Goal: Task Accomplishment & Management: Use online tool/utility

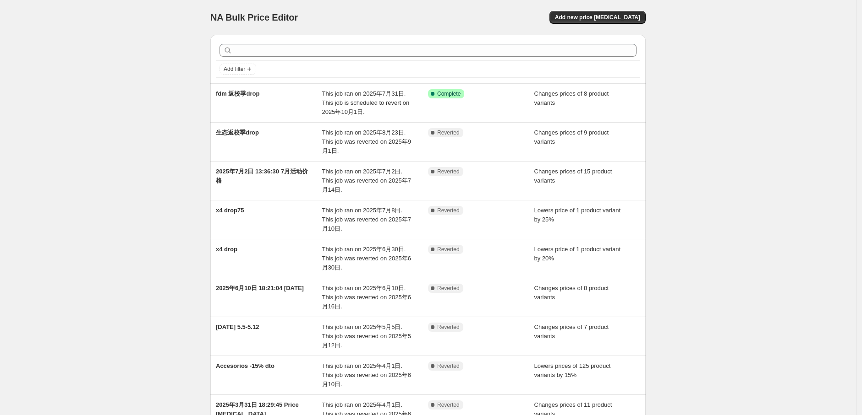
click at [130, 178] on div "NA Bulk Price Editor. This page is ready NA Bulk Price Editor Add new price cha…" at bounding box center [428, 262] width 856 height 524
click at [601, 15] on span "Add new price change job" at bounding box center [597, 17] width 85 height 7
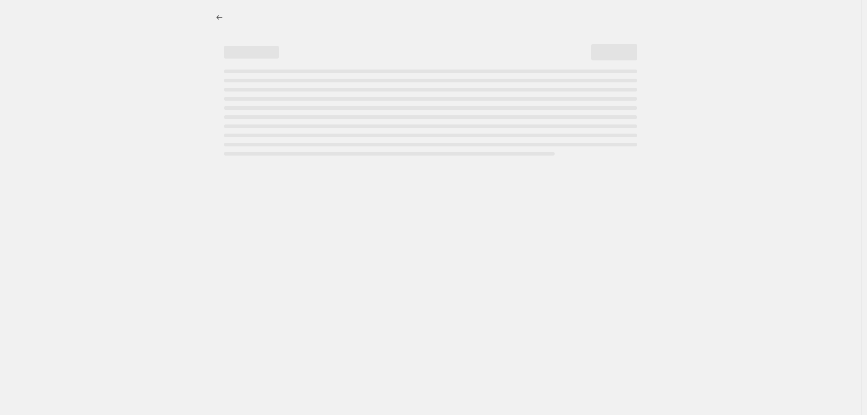
select select "percentage"
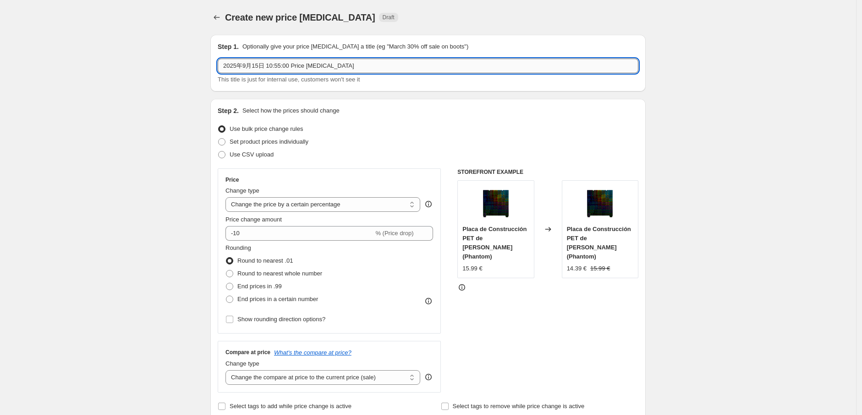
click at [365, 66] on input "2025年9月15日 10:55:00 Price change job" at bounding box center [428, 66] width 420 height 15
drag, startPoint x: 341, startPoint y: 62, endPoint x: 226, endPoint y: 69, distance: 114.7
click at [226, 69] on input "2025年9月15日 10:55:00 Price change job" at bounding box center [428, 66] width 420 height 15
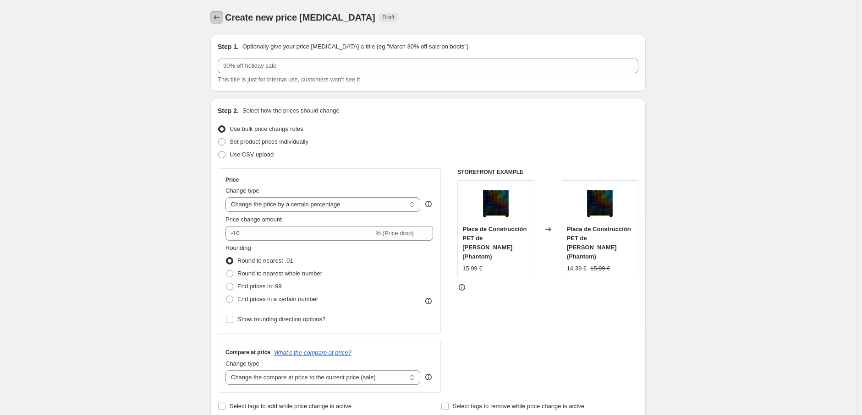
click at [216, 16] on icon "Price change jobs" at bounding box center [216, 17] width 9 height 9
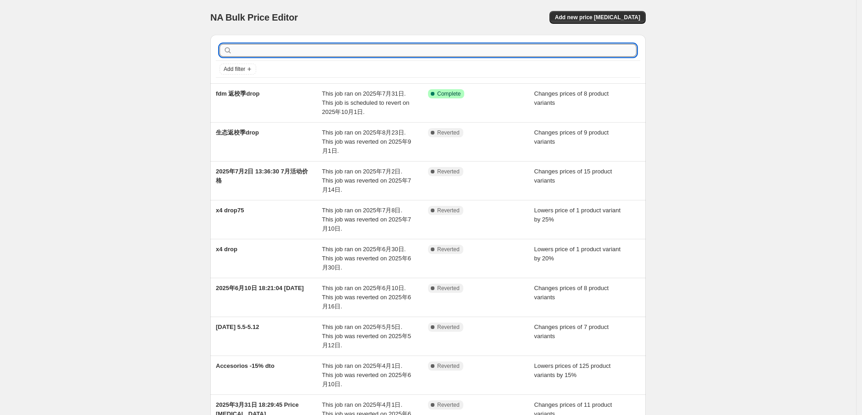
click at [280, 51] on input "text" at bounding box center [435, 50] width 402 height 13
click at [148, 207] on div "NA Bulk Price Editor. This page is ready NA Bulk Price Editor Add new price cha…" at bounding box center [428, 262] width 856 height 524
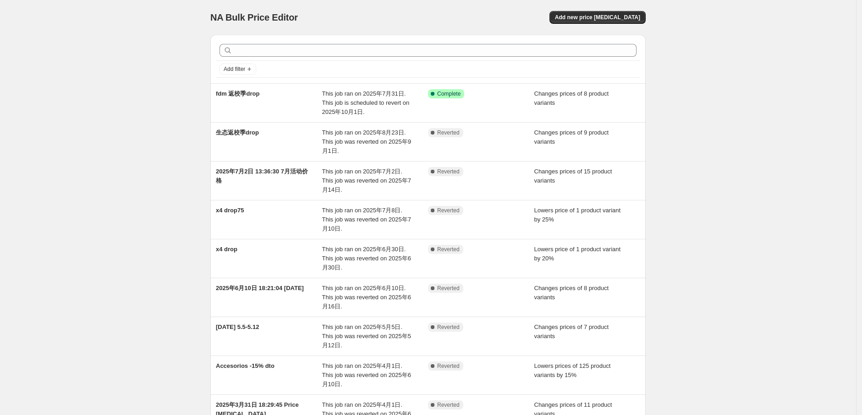
click at [710, 53] on div "NA Bulk Price Editor. This page is ready NA Bulk Price Editor Add new price cha…" at bounding box center [428, 262] width 856 height 524
click at [622, 10] on div "NA Bulk Price Editor. This page is ready NA Bulk Price Editor Add new price cha…" at bounding box center [427, 17] width 435 height 35
click at [622, 12] on button "Add new price change job" at bounding box center [597, 17] width 96 height 13
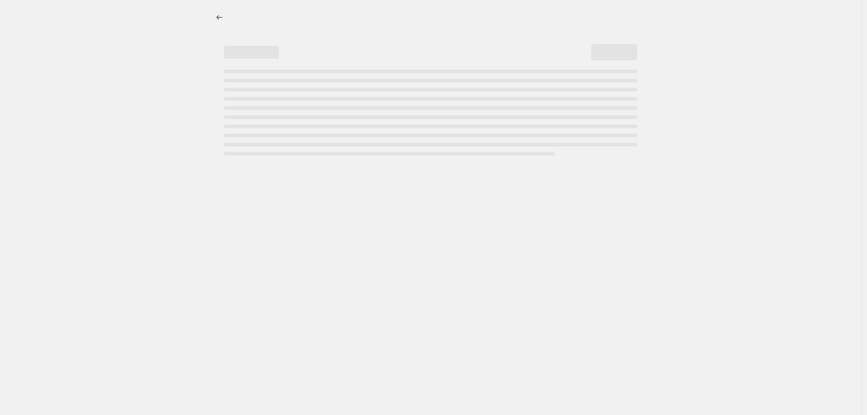
select select "percentage"
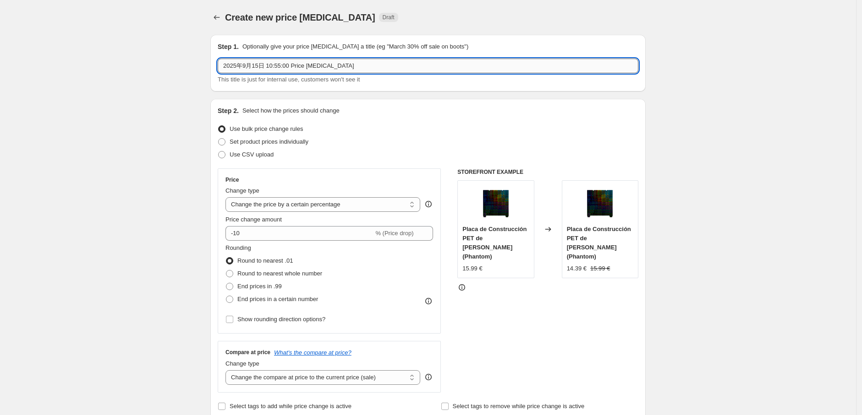
drag, startPoint x: 353, startPoint y: 66, endPoint x: 360, endPoint y: 65, distance: 7.4
click at [353, 66] on input "2025年9月15日 10:55:00 Price change job" at bounding box center [428, 66] width 420 height 15
drag, startPoint x: 287, startPoint y: 66, endPoint x: 200, endPoint y: 72, distance: 86.8
type input "9月生态drop"
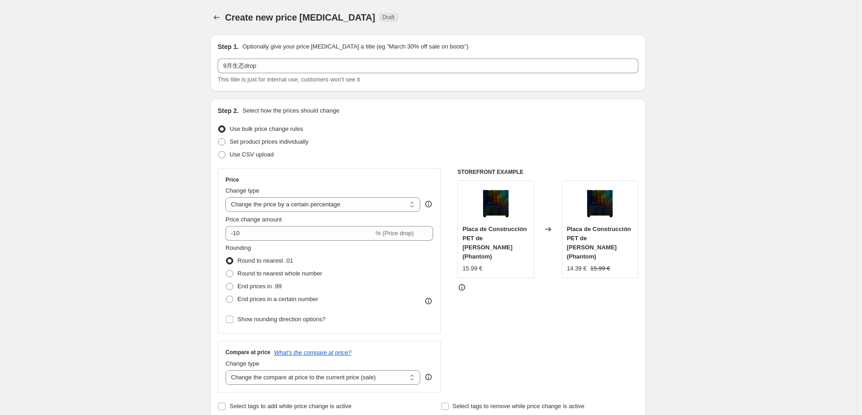
drag, startPoint x: 97, startPoint y: 180, endPoint x: 125, endPoint y: 178, distance: 28.5
click at [368, 204] on select "Change the price to a certain amount Change the price by a certain amount Chang…" at bounding box center [322, 204] width 195 height 15
click at [353, 172] on div "Price Change type Change the price to a certain amount Change the price by a ce…" at bounding box center [329, 251] width 223 height 165
click at [296, 138] on span "Set product prices individually" at bounding box center [268, 141] width 79 height 7
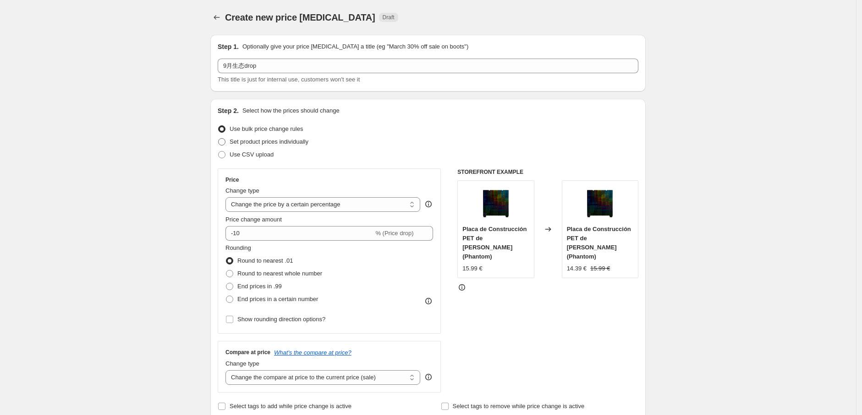
click at [218, 138] on input "Set product prices individually" at bounding box center [218, 138] width 0 height 0
radio input "true"
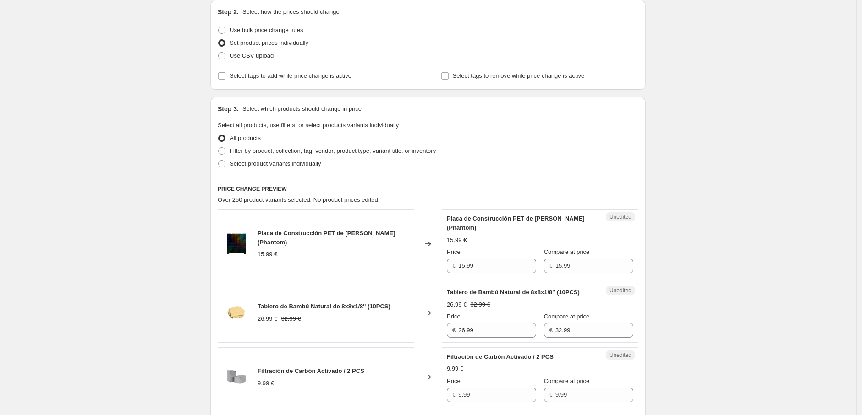
scroll to position [102, 0]
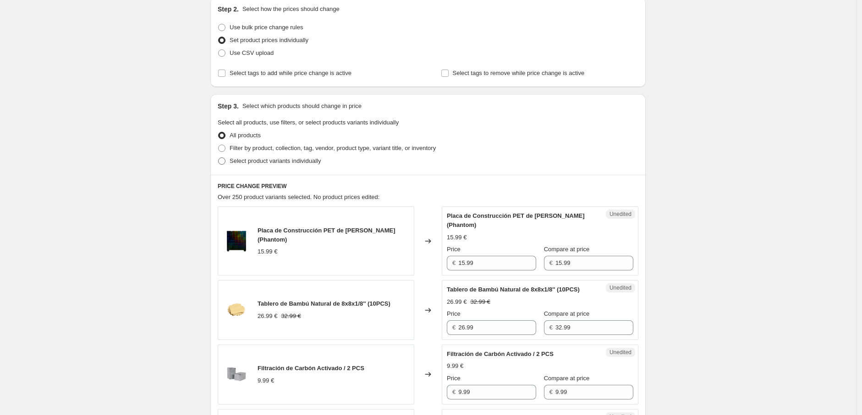
click at [271, 158] on span "Select product variants individually" at bounding box center [274, 161] width 91 height 7
click at [218, 158] on input "Select product variants individually" at bounding box center [218, 158] width 0 height 0
radio input "true"
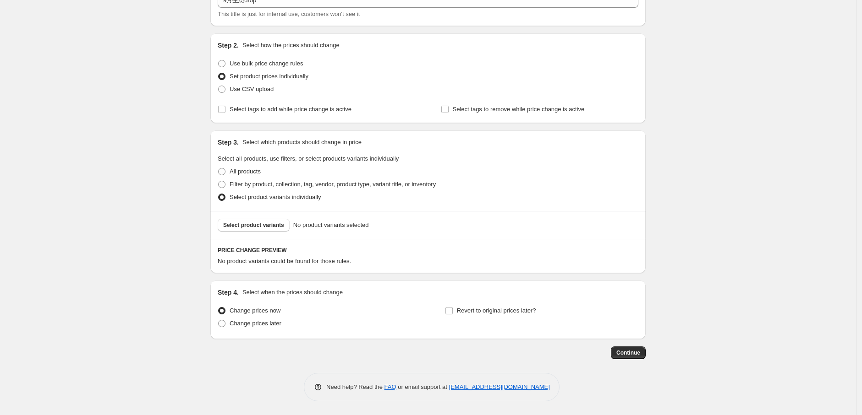
scroll to position [65, 0]
click at [271, 225] on span "Select product variants" at bounding box center [253, 225] width 61 height 7
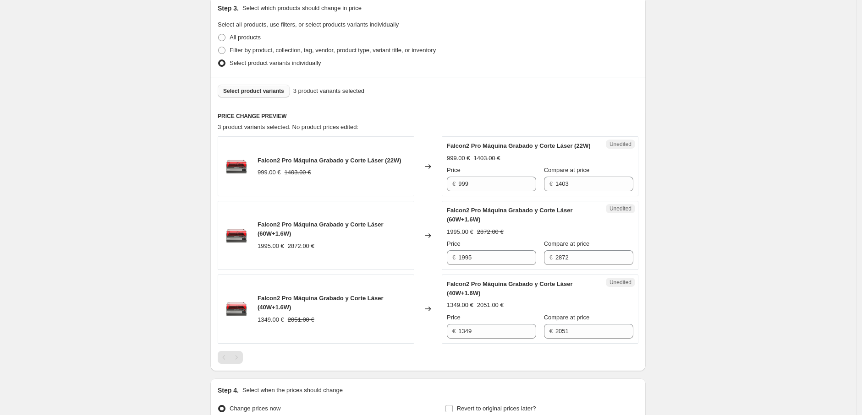
scroll to position [218, 0]
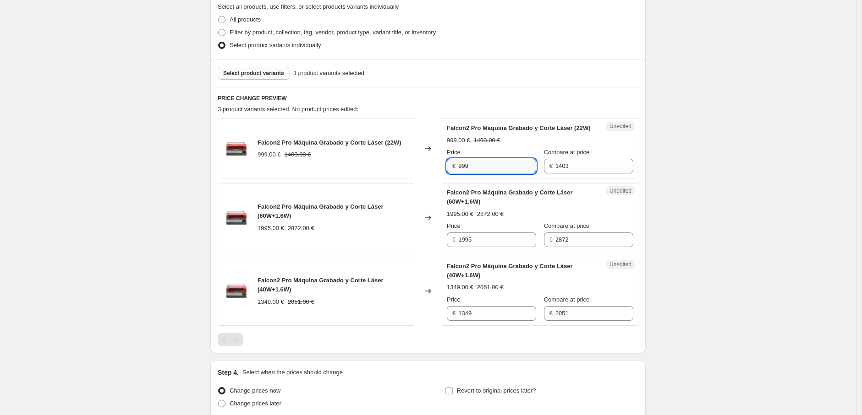
click at [472, 174] on input "999" at bounding box center [497, 166] width 78 height 15
drag, startPoint x: 476, startPoint y: 173, endPoint x: 453, endPoint y: 176, distance: 24.1
click at [453, 174] on div "€ 999" at bounding box center [491, 166] width 89 height 15
type input "979"
click at [545, 85] on div "Select product variants 3 product variants selected" at bounding box center [427, 73] width 435 height 28
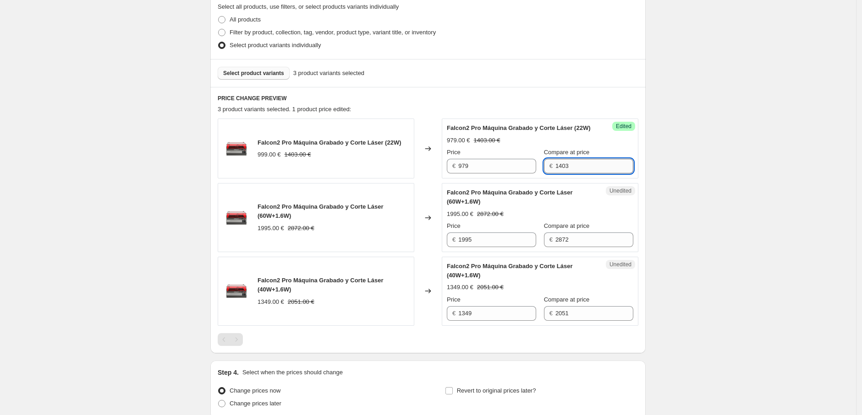
click at [574, 174] on input "1403" at bounding box center [594, 166] width 78 height 15
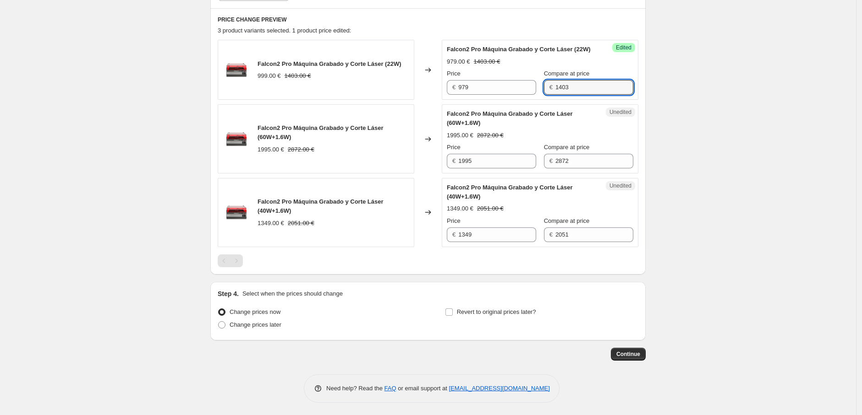
scroll to position [307, 0]
click at [491, 312] on span "Revert to original prices later?" at bounding box center [496, 310] width 79 height 7
click at [453, 312] on input "Revert to original prices later?" at bounding box center [448, 310] width 7 height 7
checkbox input "true"
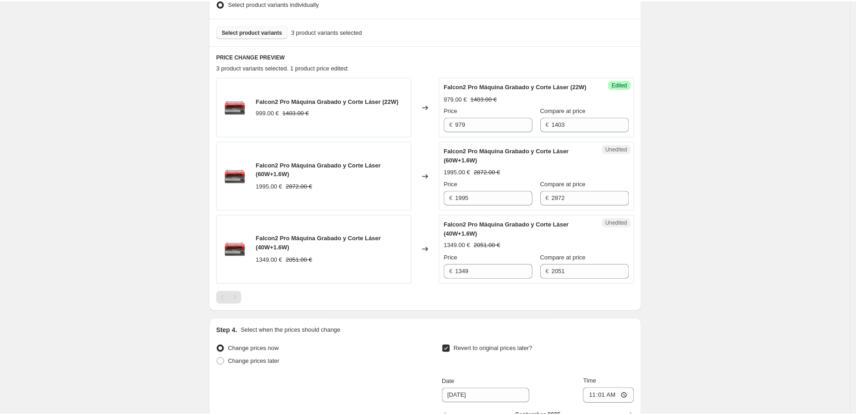
scroll to position [0, 0]
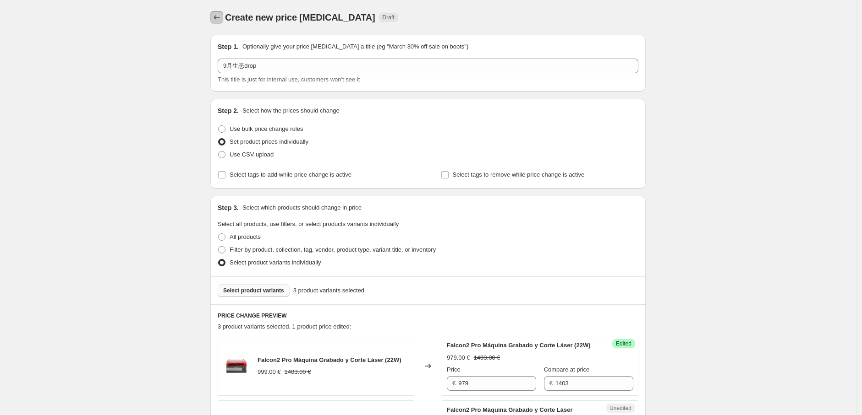
click at [216, 19] on icon "Price change jobs" at bounding box center [216, 17] width 9 height 9
